Goal: Transaction & Acquisition: Book appointment/travel/reservation

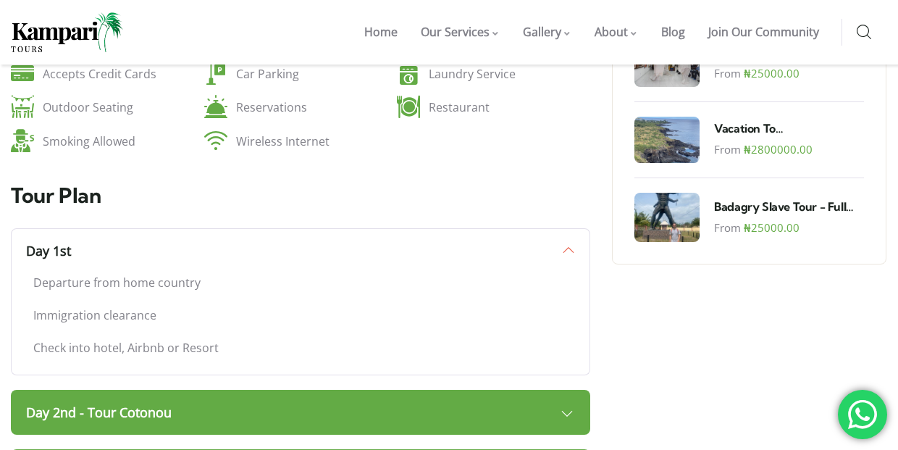
scroll to position [1050, 0]
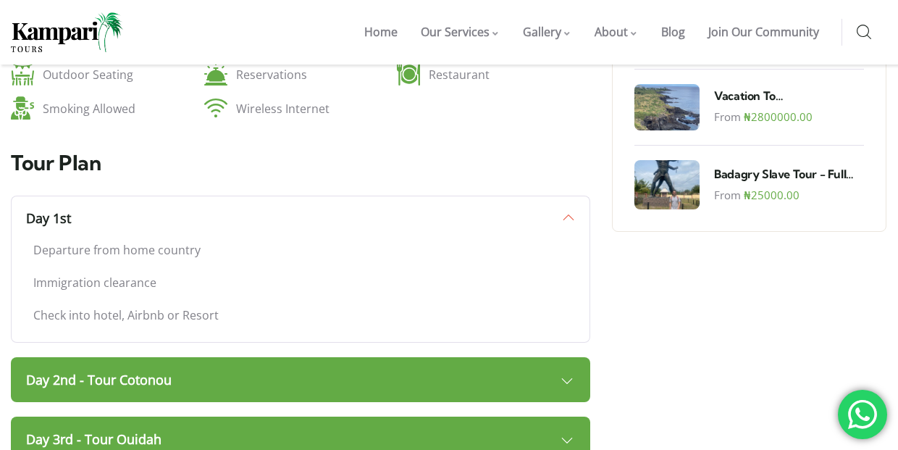
click at [287, 357] on link "Day 2nd - Tour Cotonou" at bounding box center [300, 379] width 579 height 45
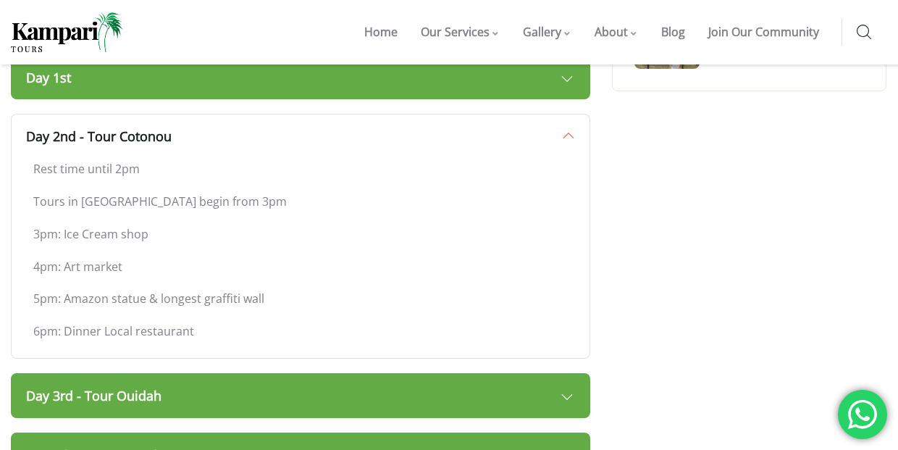
scroll to position [1213, 0]
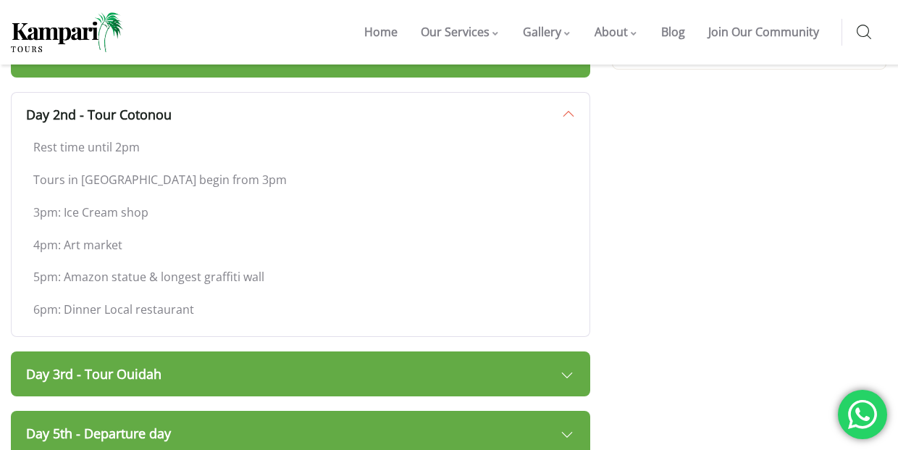
click at [287, 351] on link "Day 3rd - Tour Ouidah" at bounding box center [300, 373] width 579 height 45
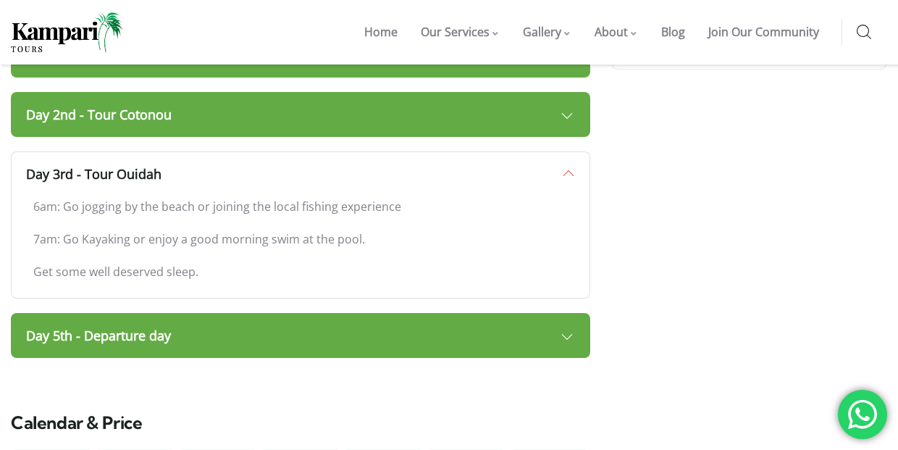
click at [305, 313] on link "Day 5th - Departure day" at bounding box center [300, 335] width 579 height 45
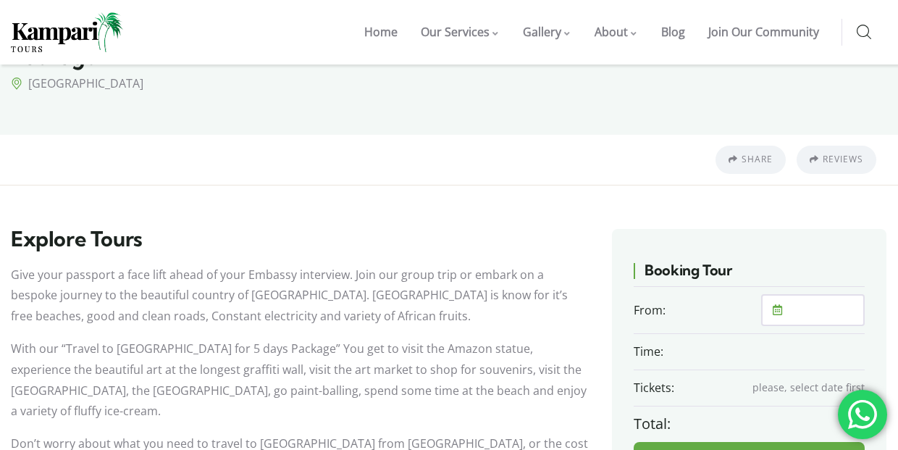
scroll to position [292, 0]
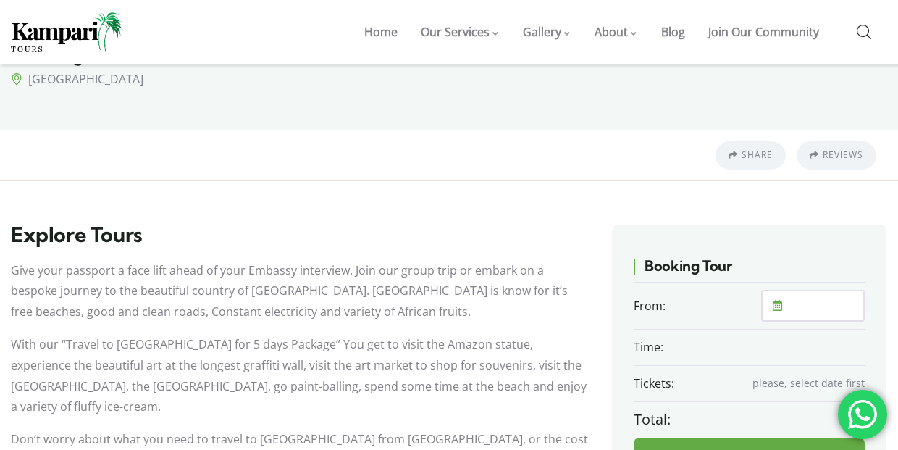
click at [812, 291] on input "text" at bounding box center [823, 305] width 80 height 29
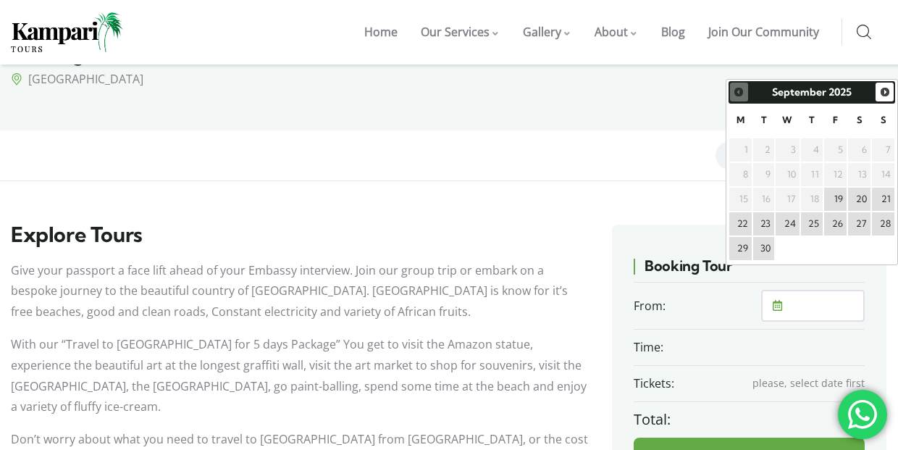
click at [882, 223] on link "28" at bounding box center [883, 223] width 22 height 23
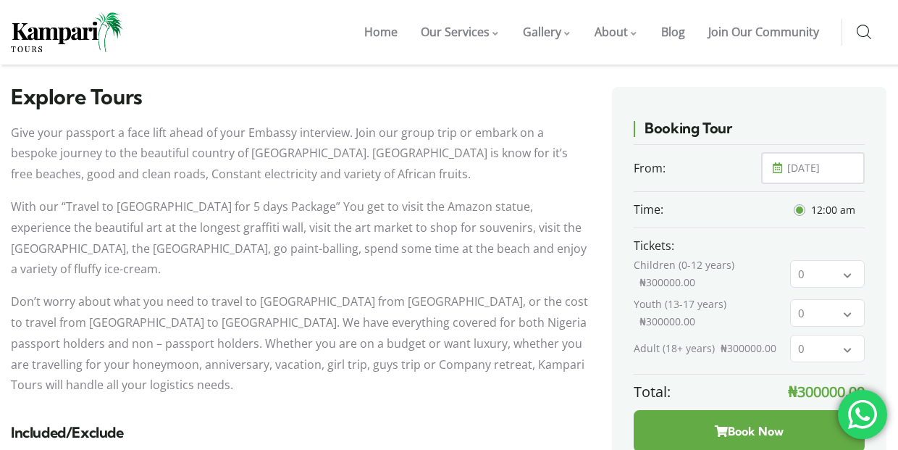
scroll to position [440, 0]
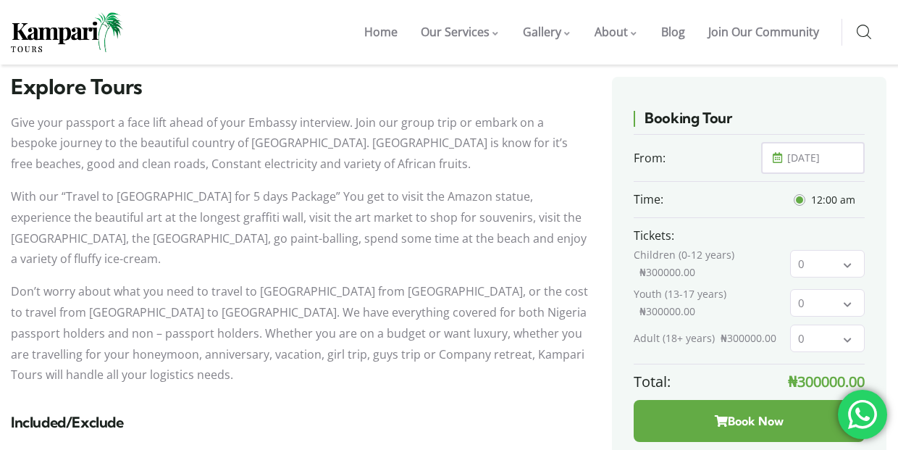
click at [822, 143] on input "[DATE]" at bounding box center [823, 157] width 80 height 29
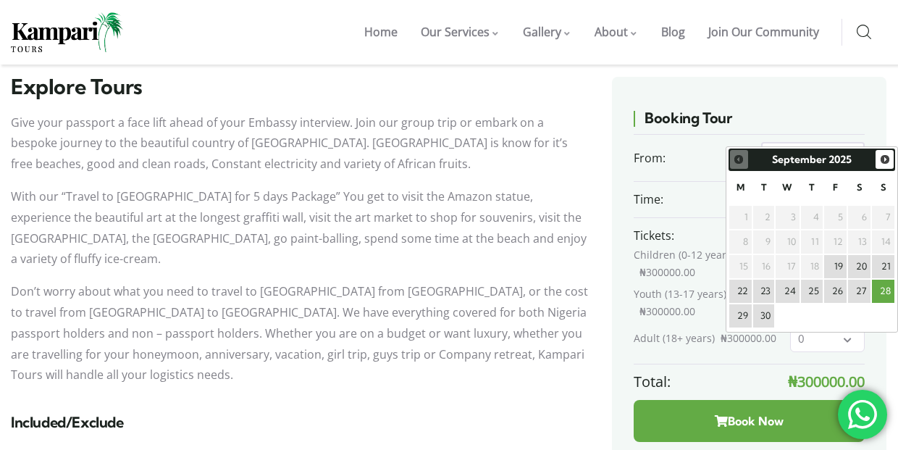
click at [840, 291] on link "26" at bounding box center [835, 290] width 22 height 23
type input "[DATE]"
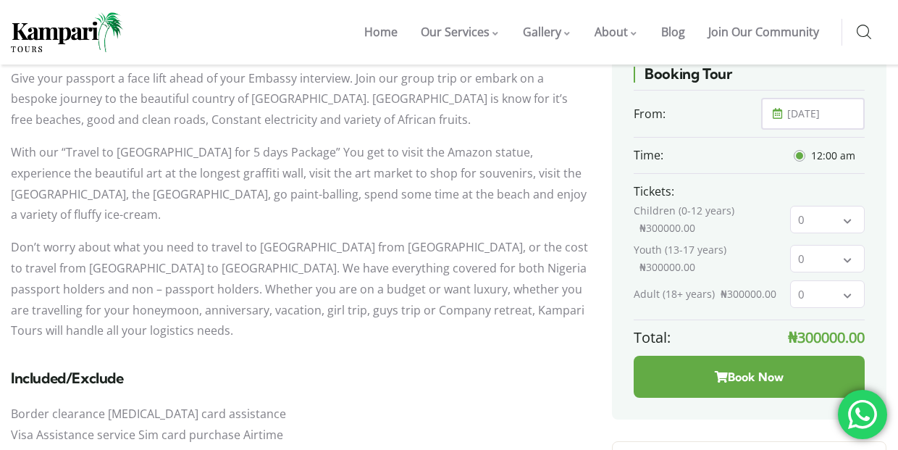
scroll to position [486, 0]
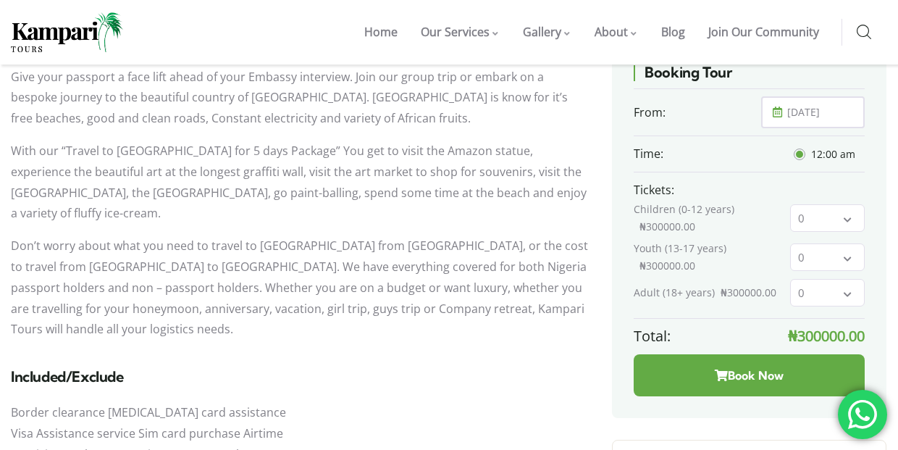
click at [852, 279] on input "0" at bounding box center [827, 293] width 75 height 28
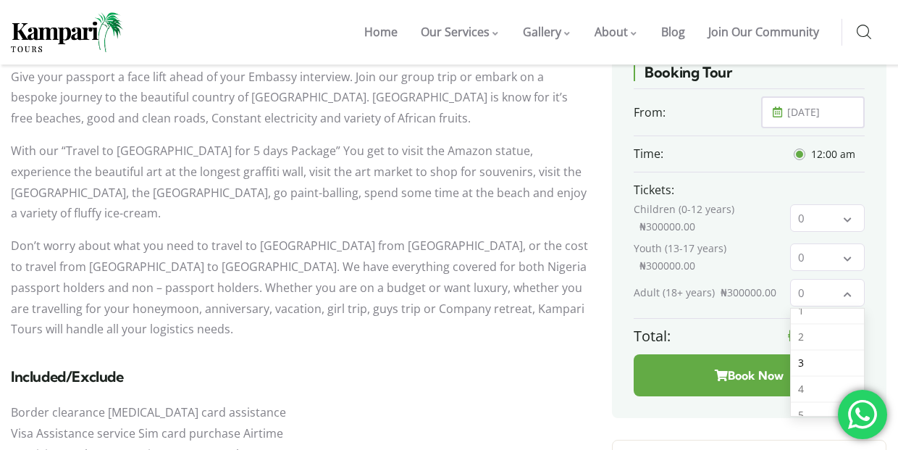
scroll to position [38, 0]
click at [806, 374] on li "4" at bounding box center [828, 387] width 74 height 26
type input "4"
